Goal: Find specific page/section

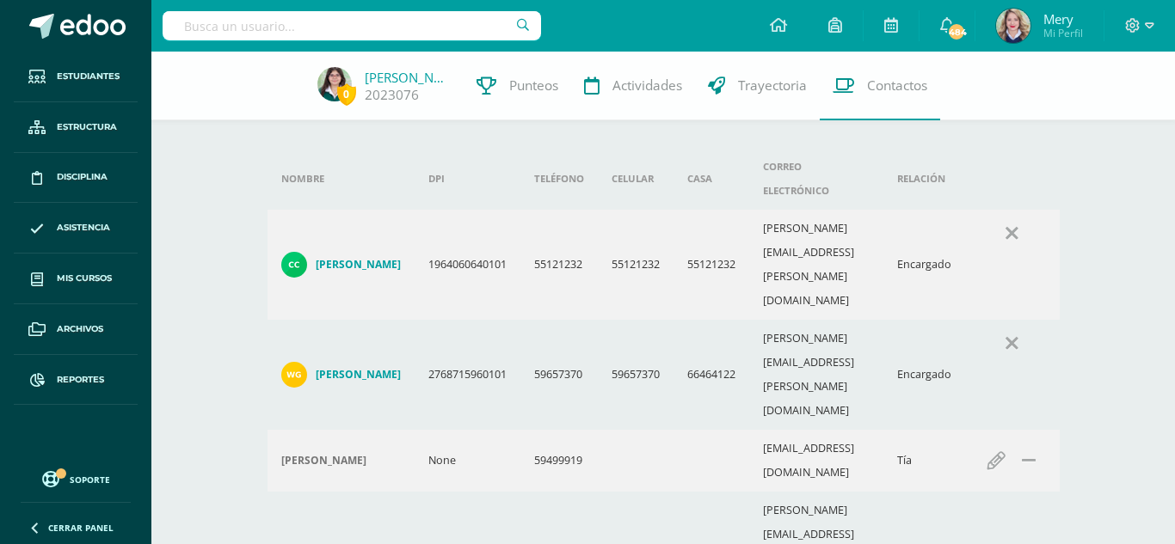
type input "P"
type input "[PERSON_NAME]"
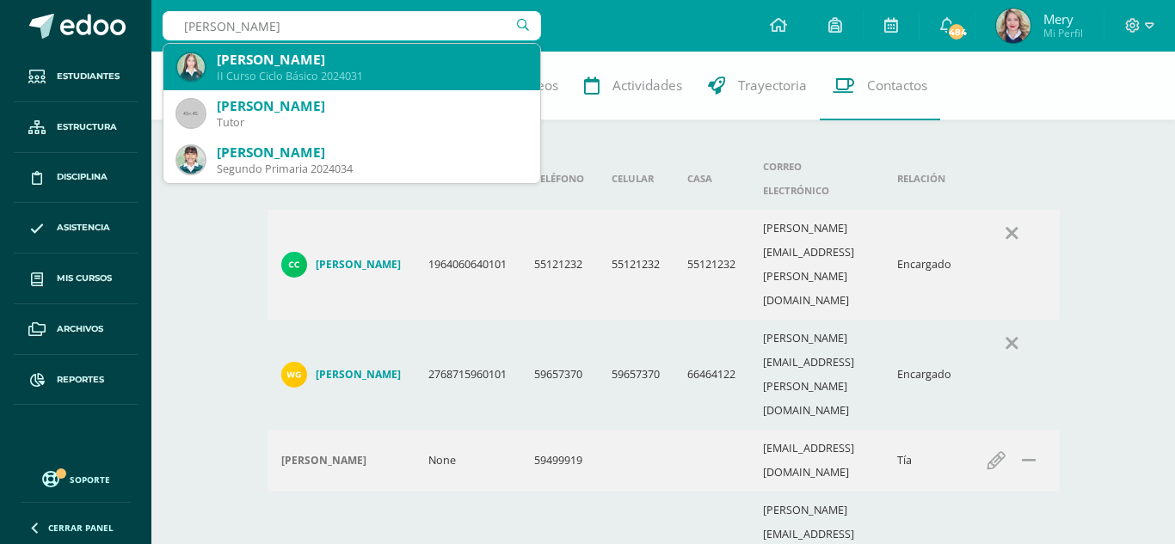
click at [401, 55] on div "[PERSON_NAME]" at bounding box center [372, 60] width 310 height 18
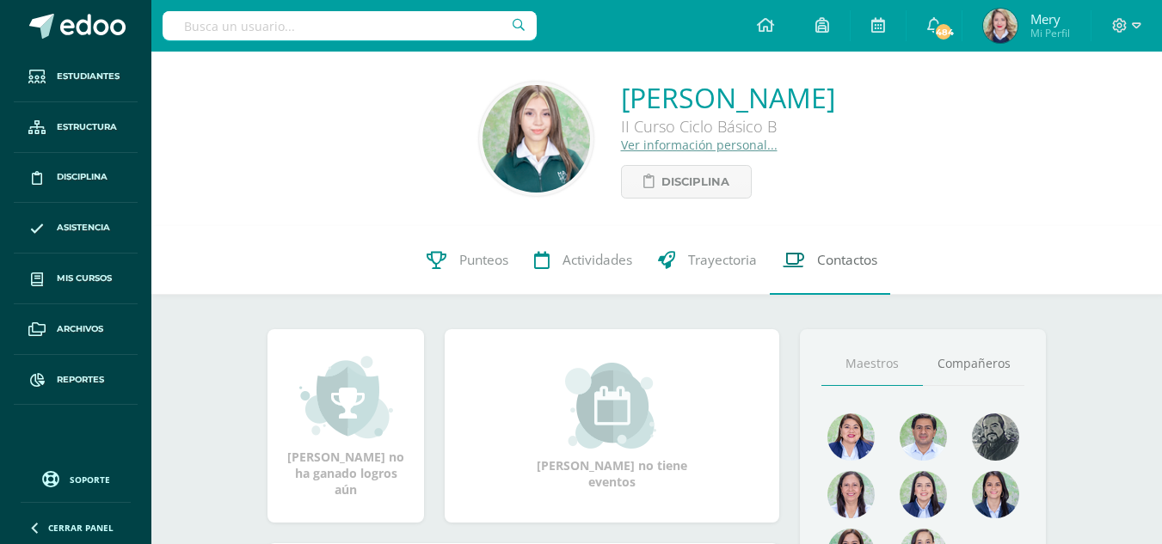
click at [855, 262] on span "Contactos" at bounding box center [847, 260] width 60 height 18
